Goal: Complete application form

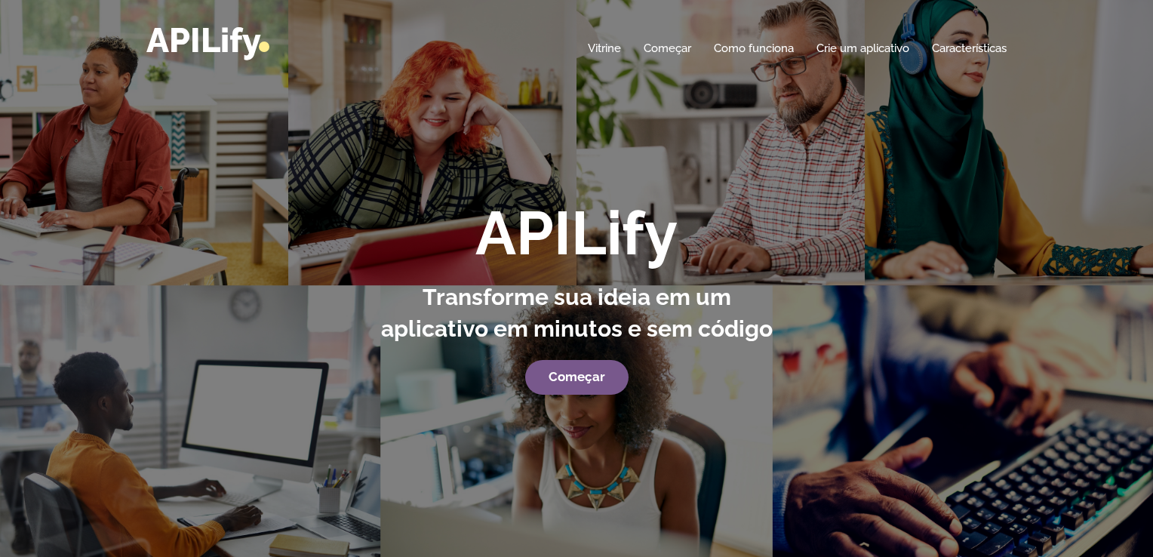
click at [828, 126] on div "APILify Transforme sua ideia em um aplicativo em minutos e sem código Começar" at bounding box center [576, 278] width 1153 height 557
click at [587, 381] on font "Começar" at bounding box center [577, 376] width 57 height 15
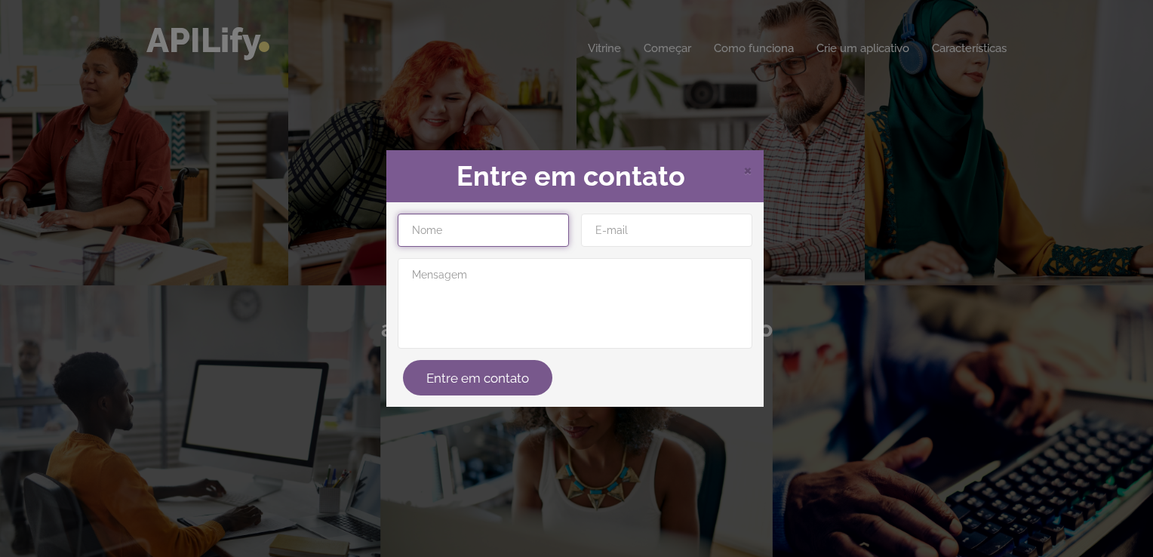
click at [513, 233] on input "text" at bounding box center [483, 230] width 171 height 33
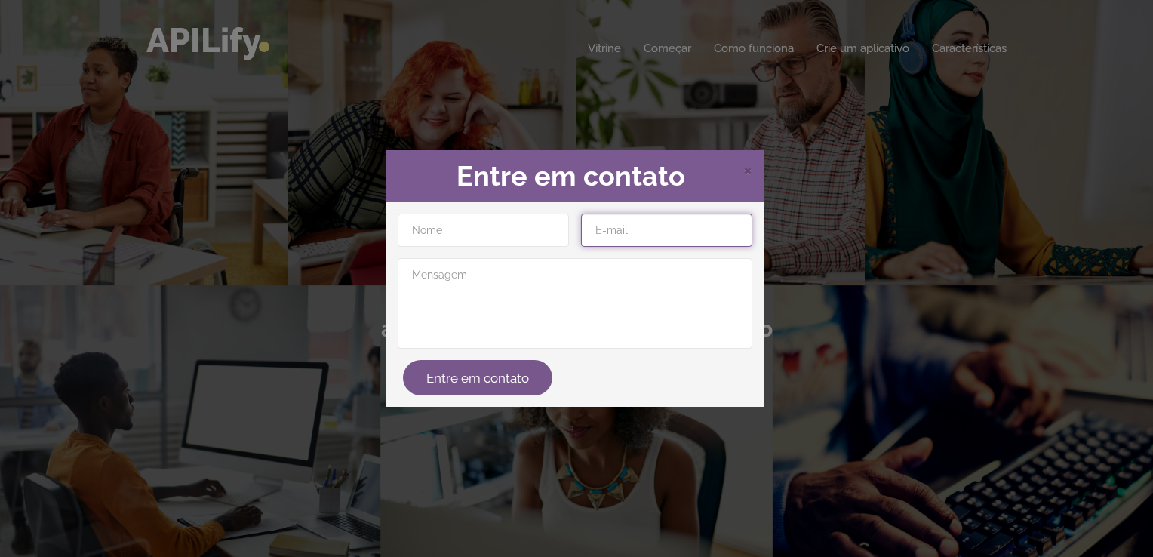
click at [645, 236] on input "email" at bounding box center [666, 230] width 171 height 33
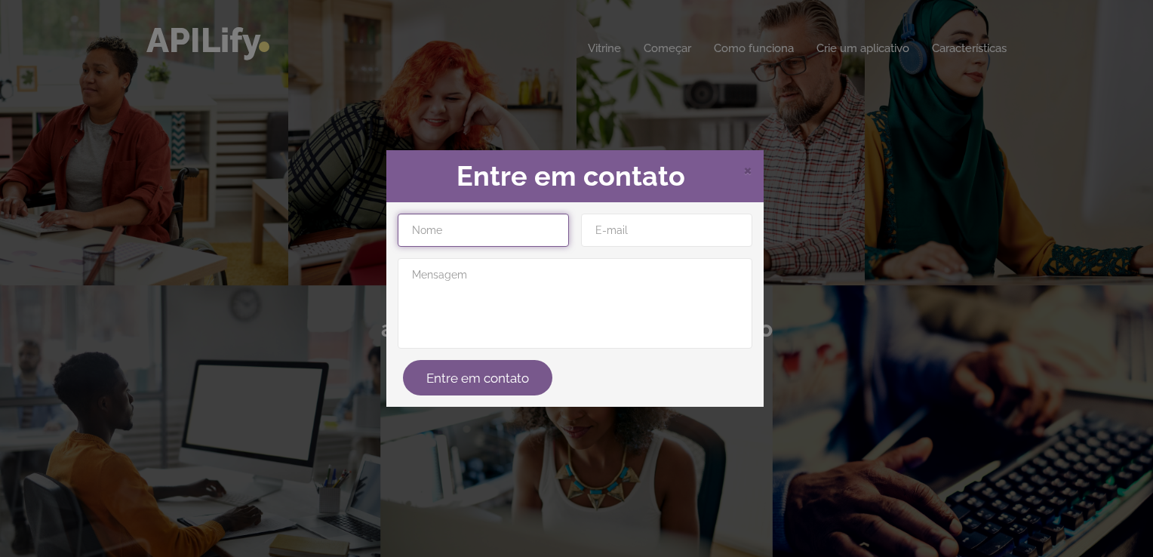
click at [538, 227] on input "text" at bounding box center [483, 230] width 171 height 33
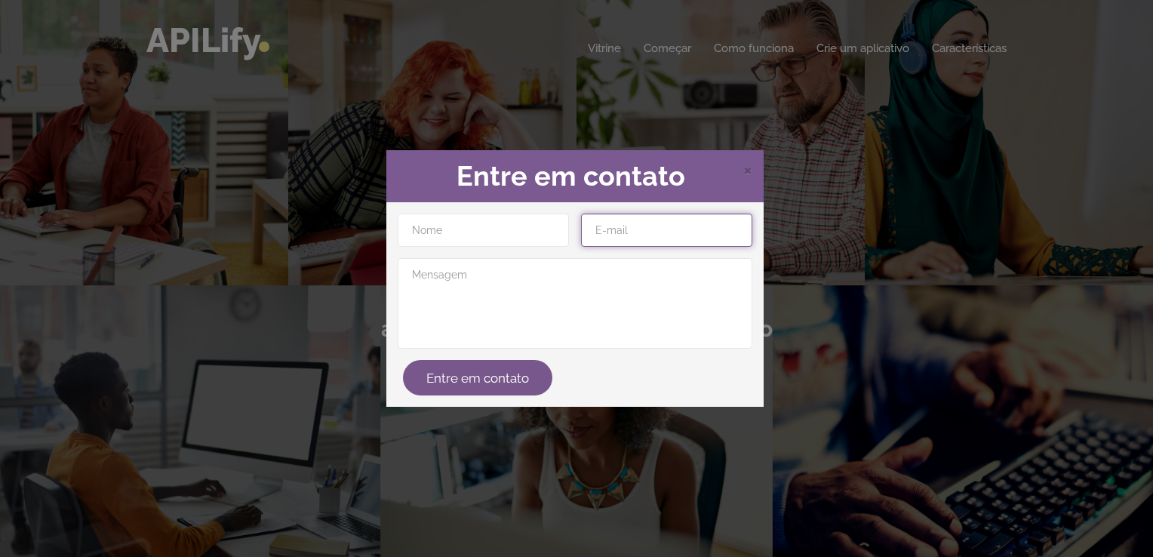
click at [689, 239] on input "email" at bounding box center [666, 230] width 171 height 33
type input "[EMAIL_ADDRESS][DOMAIN_NAME]"
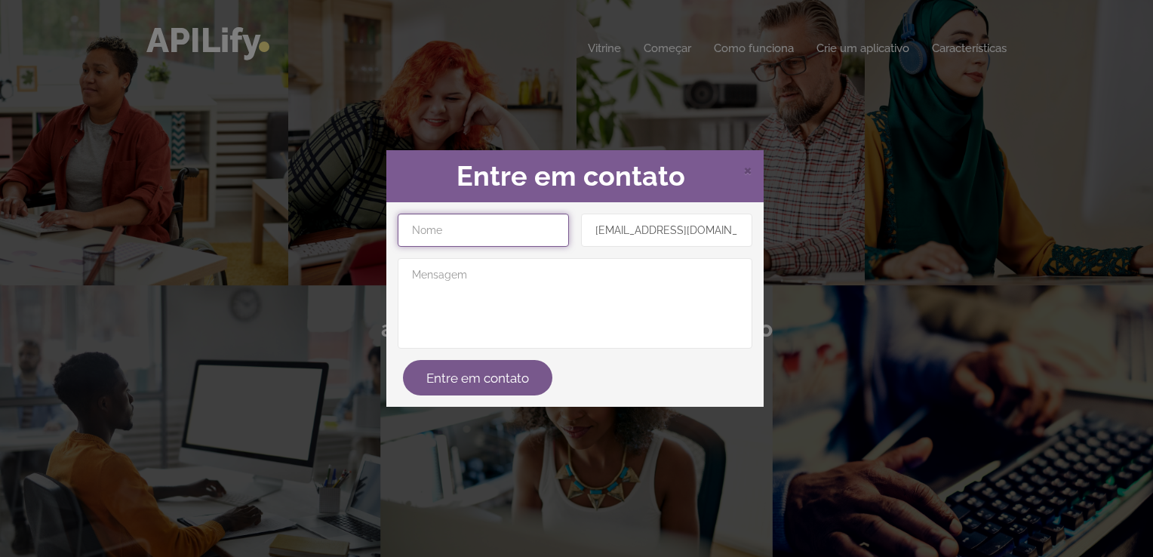
click at [509, 236] on input "text" at bounding box center [483, 230] width 171 height 33
type input "[PERSON_NAME]"
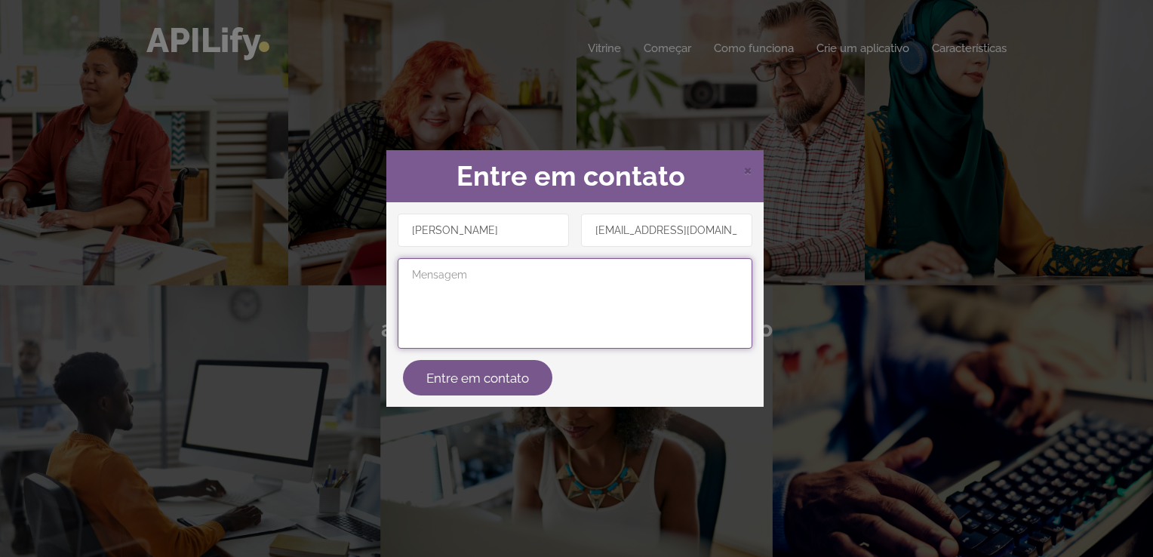
click at [496, 306] on textarea at bounding box center [575, 303] width 355 height 91
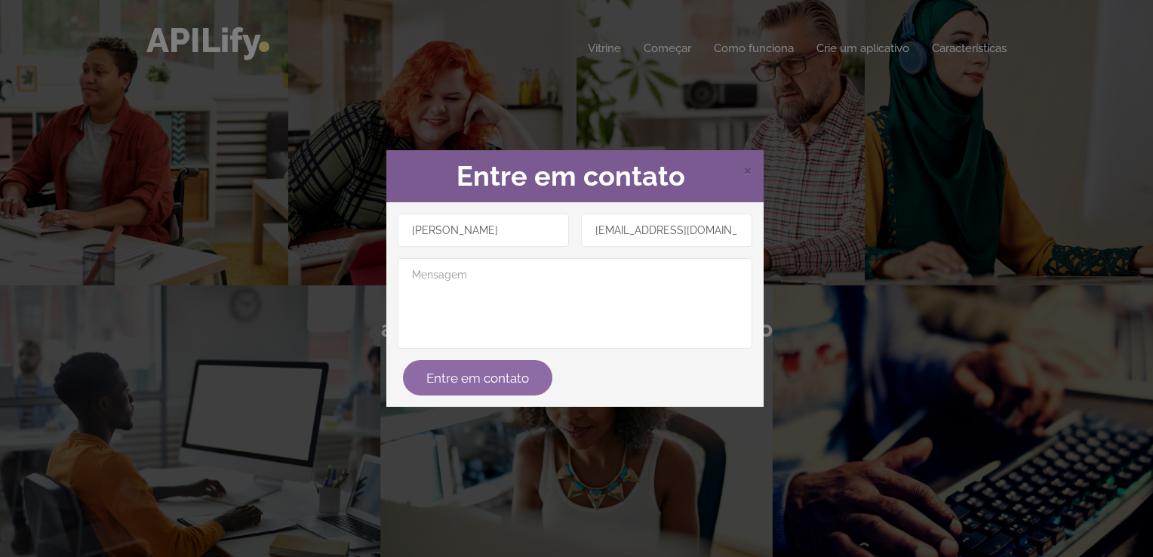
click at [480, 365] on button "Entre em contato" at bounding box center [477, 377] width 149 height 35
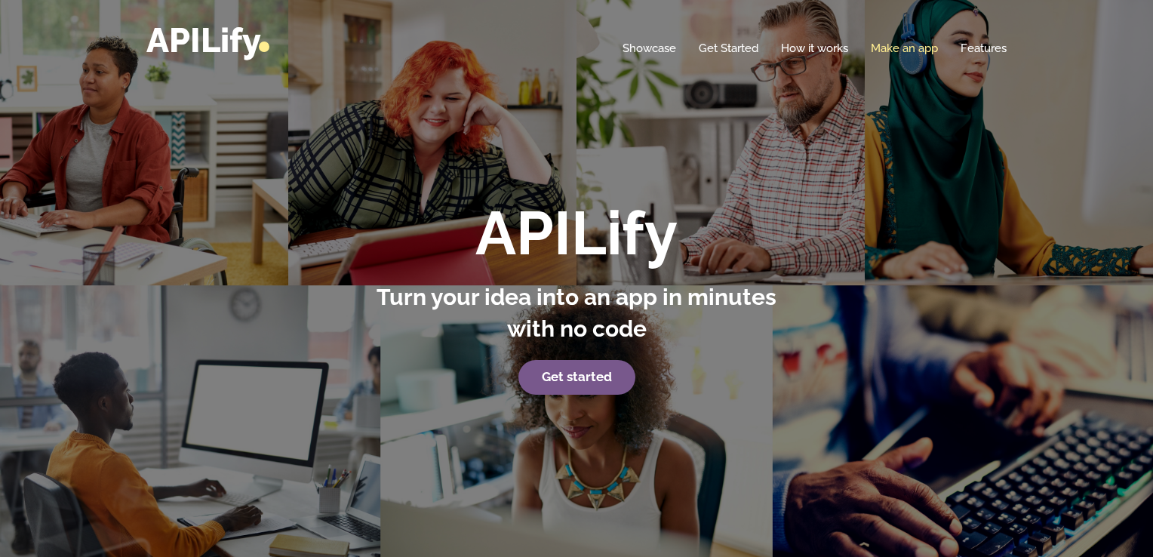
click at [888, 48] on link "Make an app" at bounding box center [904, 48] width 67 height 15
